Goal: Information Seeking & Learning: Learn about a topic

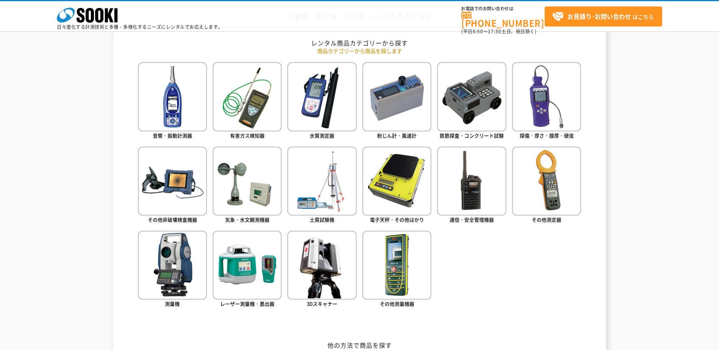
scroll to position [341, 0]
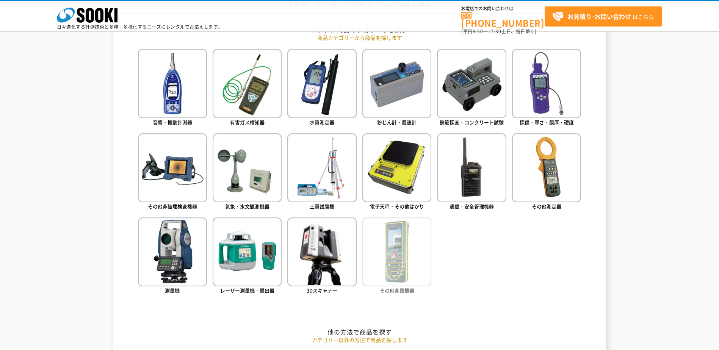
click at [372, 264] on img at bounding box center [397, 252] width 69 height 69
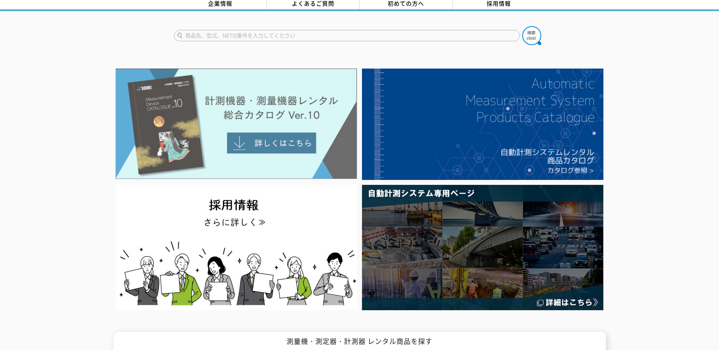
scroll to position [0, 0]
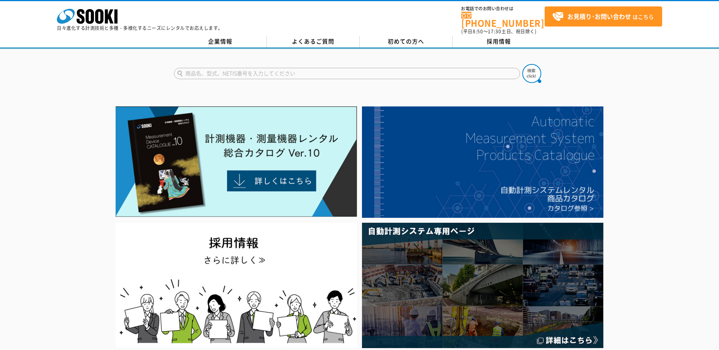
click at [245, 68] on input "text" at bounding box center [347, 73] width 346 height 11
type input "ぁ"
type input "加圧試験"
click at [523, 64] on button at bounding box center [532, 73] width 19 height 19
